Goal: Task Accomplishment & Management: Manage account settings

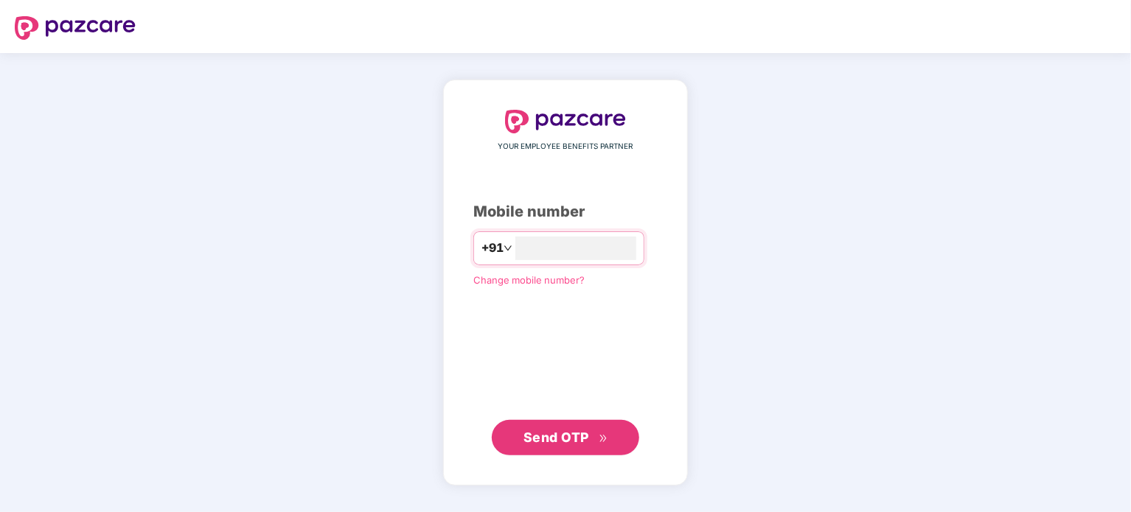
type input "**********"
click at [562, 443] on span "Send OTP" at bounding box center [557, 436] width 66 height 15
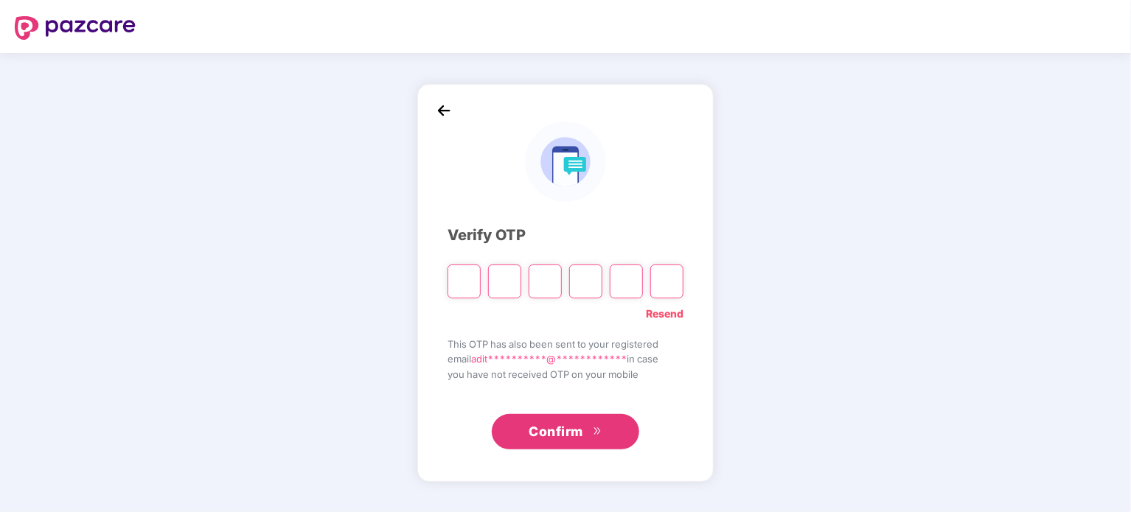
type input "*"
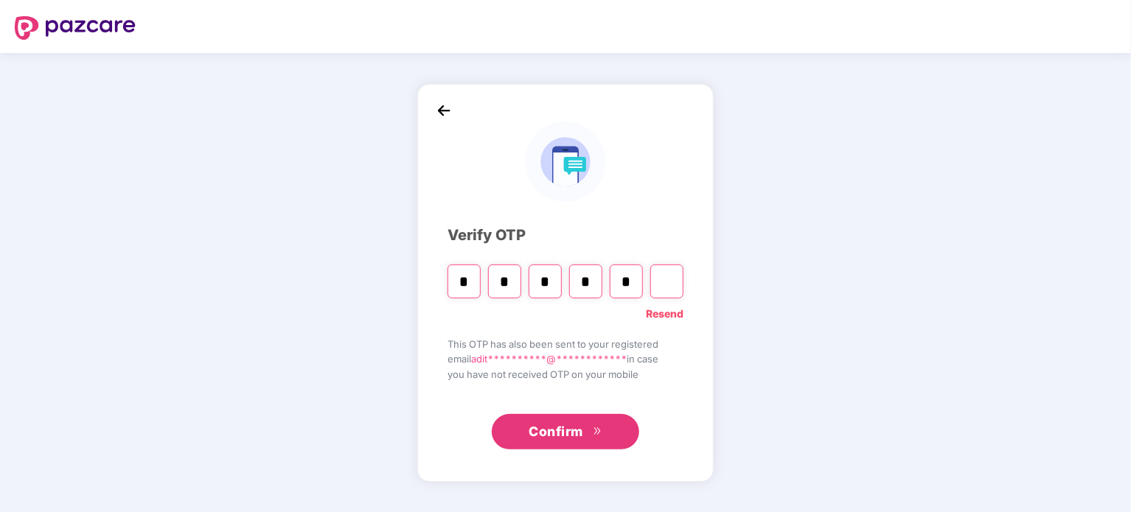
type input "*"
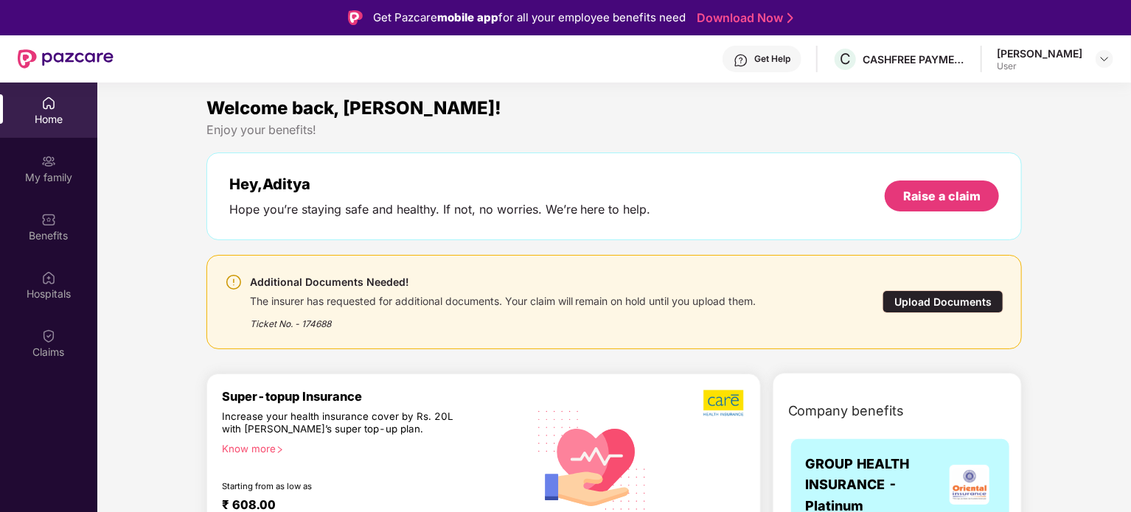
click at [967, 299] on div "Upload Documents" at bounding box center [943, 302] width 121 height 23
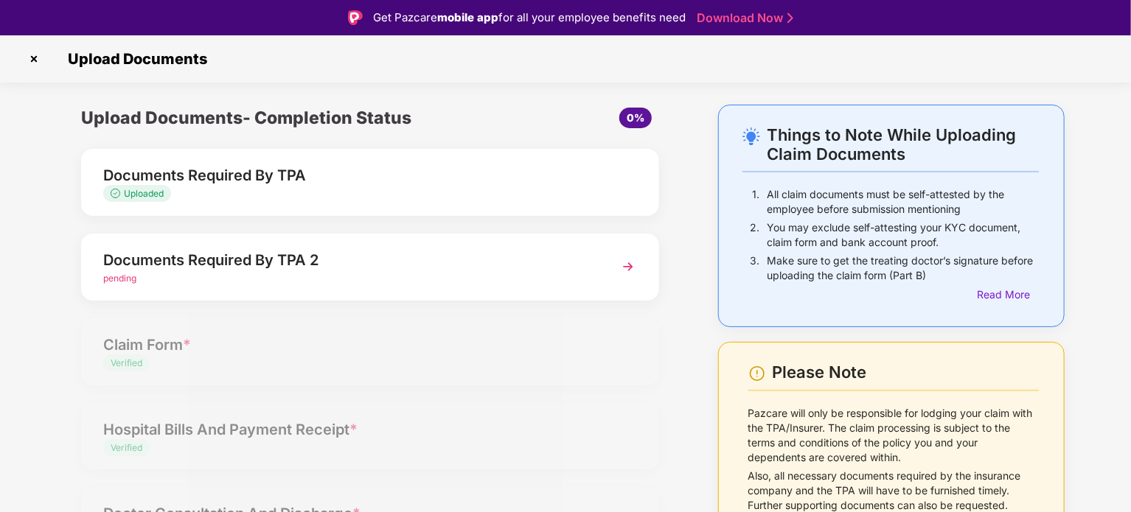
click at [628, 264] on img at bounding box center [628, 267] width 27 height 27
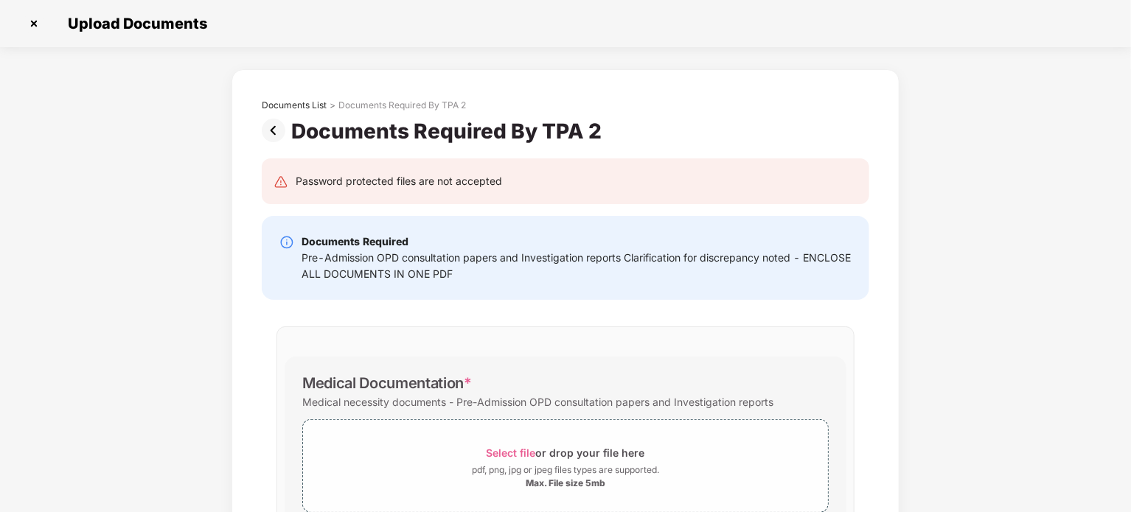
click at [35, 27] on img at bounding box center [34, 24] width 24 height 24
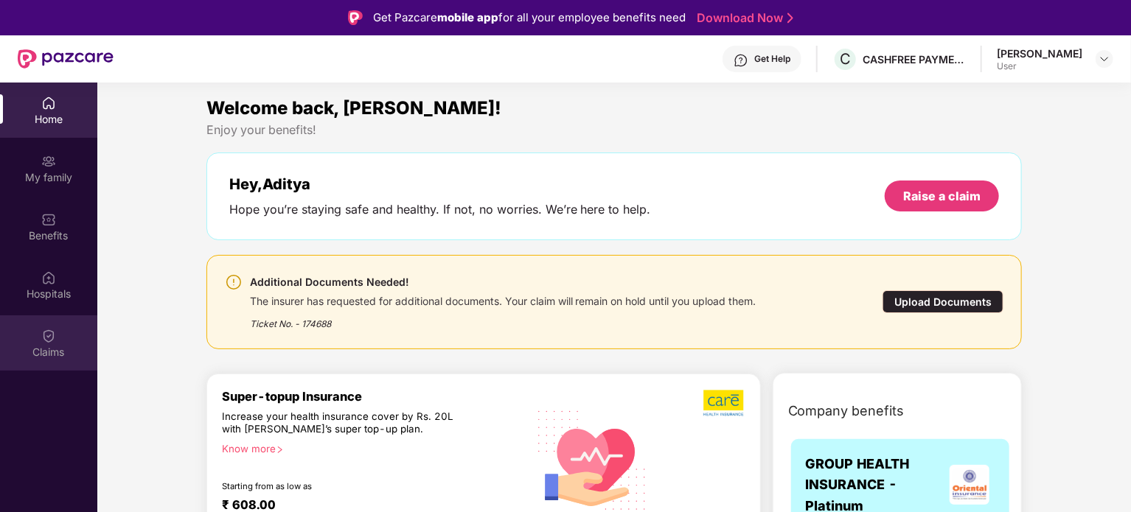
click at [42, 343] on img at bounding box center [48, 336] width 15 height 15
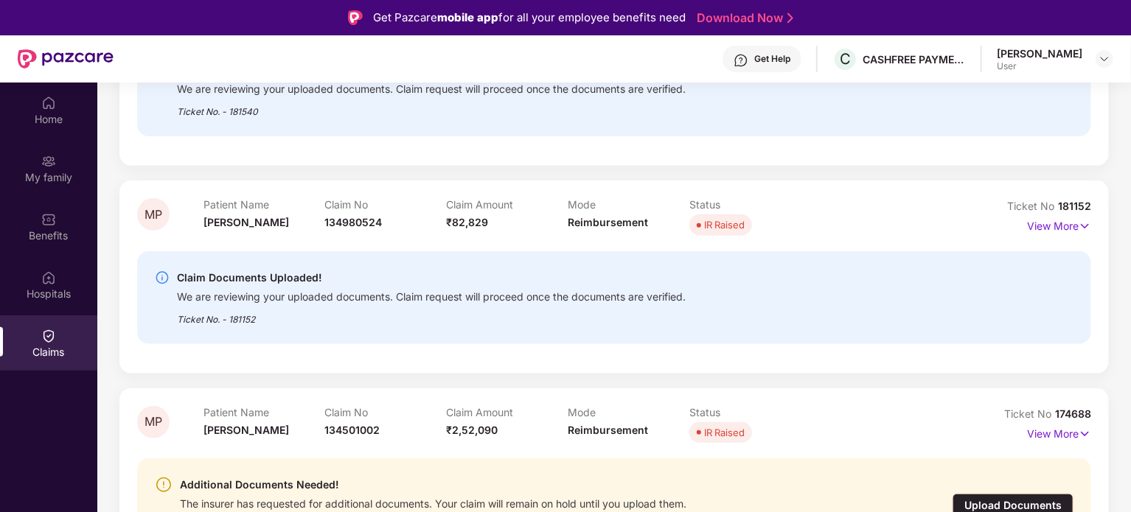
scroll to position [83, 0]
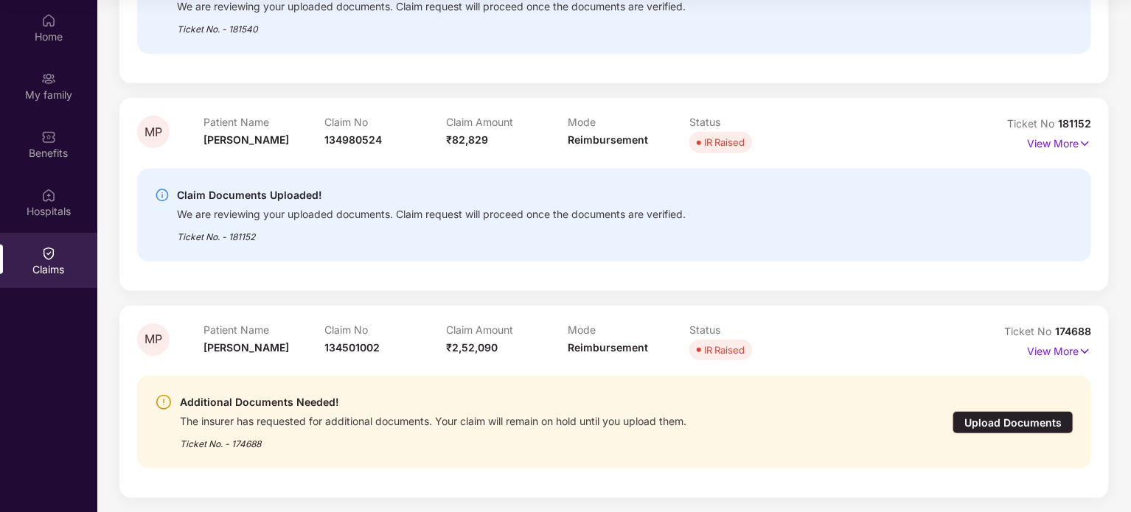
click at [998, 418] on div "Upload Documents" at bounding box center [1013, 422] width 121 height 23
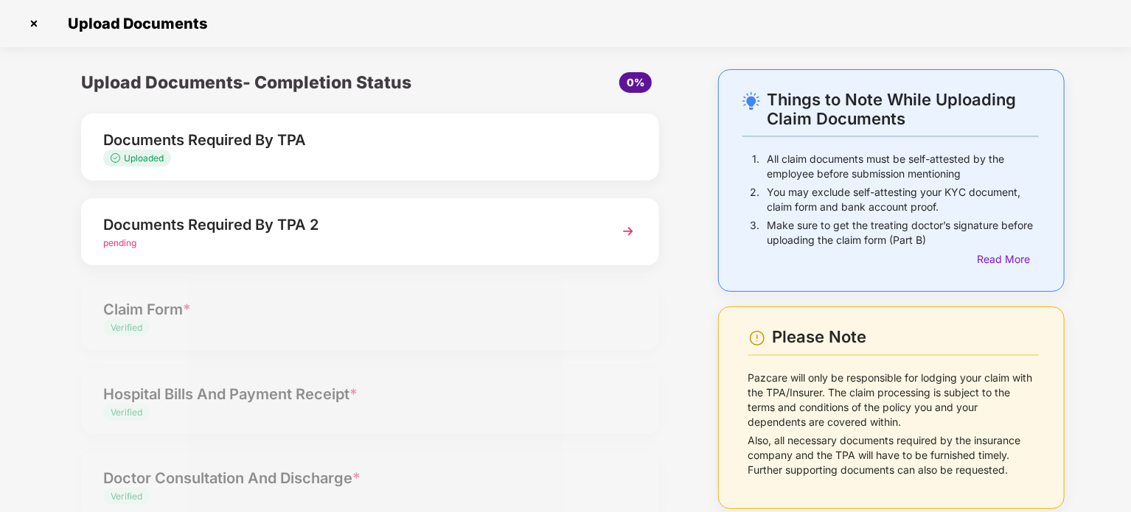
click at [625, 229] on img at bounding box center [628, 231] width 27 height 27
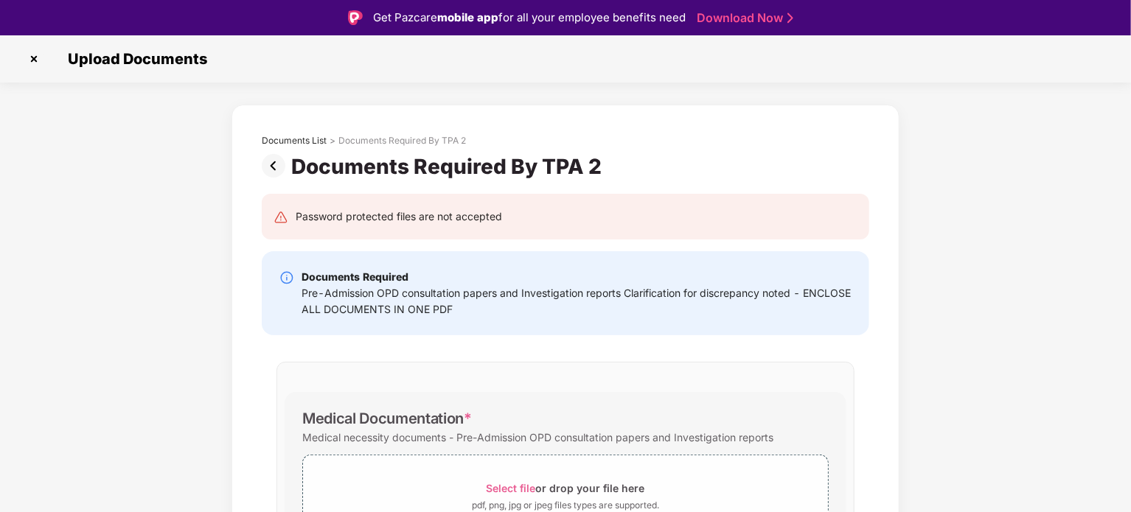
scroll to position [139, 0]
